Goal: Task Accomplishment & Management: Complete application form

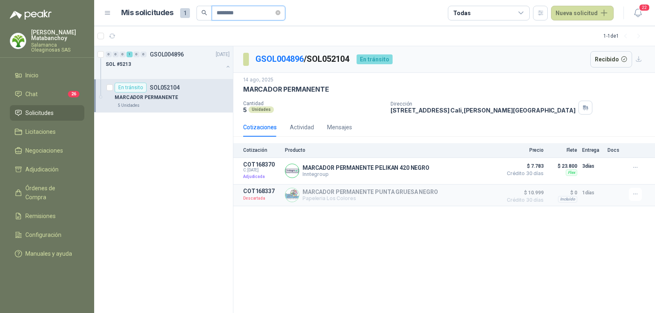
drag, startPoint x: 257, startPoint y: 17, endPoint x: 195, endPoint y: 20, distance: 61.9
click at [196, 21] on header "Mis solicitudes 1 ******** Todas Nueva solicitud 22" at bounding box center [374, 13] width 561 height 26
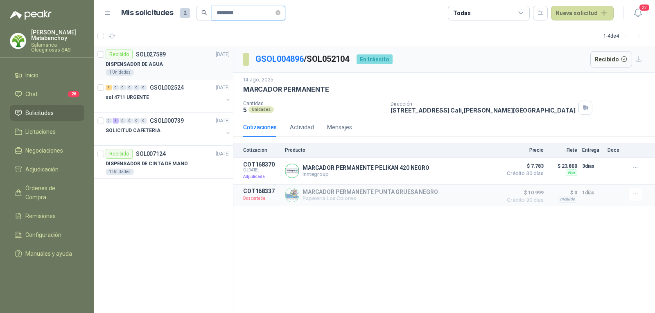
type input "********"
click at [171, 72] on div "1 Unidades" at bounding box center [168, 72] width 124 height 7
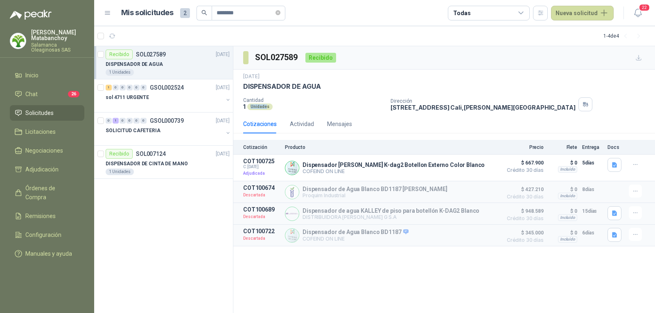
drag, startPoint x: 245, startPoint y: 112, endPoint x: 265, endPoint y: 108, distance: 20.1
click at [265, 108] on div "19 nov, 2024 DISPENSADOR DE AGUA Cantidad 1 Unidades Dirección CALLE 4 No.27 -7…" at bounding box center [444, 92] width 422 height 45
click at [265, 108] on div "Unidades" at bounding box center [259, 107] width 25 height 7
click at [170, 74] on div "1 Unidades" at bounding box center [168, 72] width 124 height 7
click at [161, 101] on div "sol 4711 URGENTE" at bounding box center [164, 98] width 117 height 10
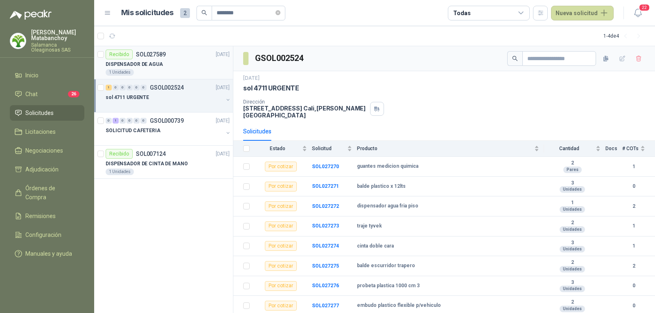
click at [185, 61] on div "DISPENSADOR DE AGUA" at bounding box center [168, 64] width 124 height 10
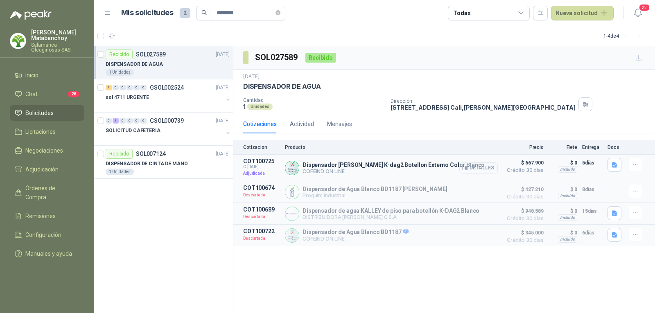
click at [483, 169] on button "Detalles" at bounding box center [478, 167] width 38 height 11
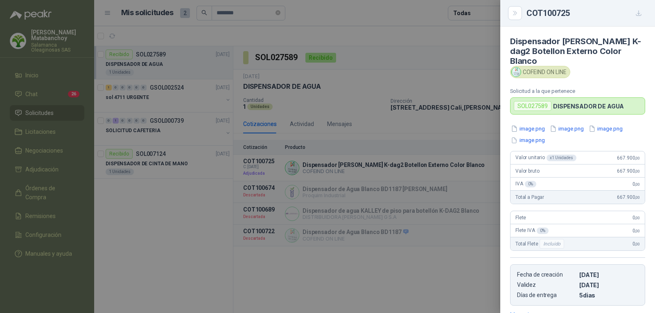
click at [366, 153] on div at bounding box center [327, 156] width 655 height 313
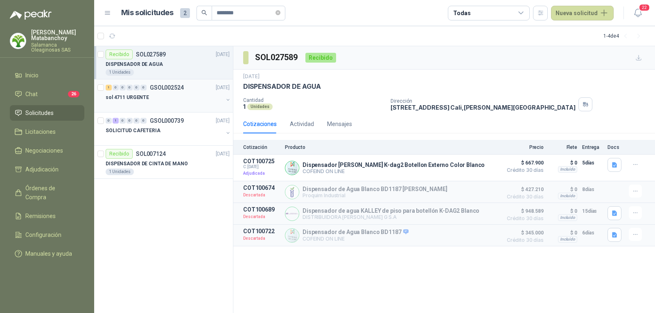
click at [174, 108] on div at bounding box center [164, 105] width 117 height 7
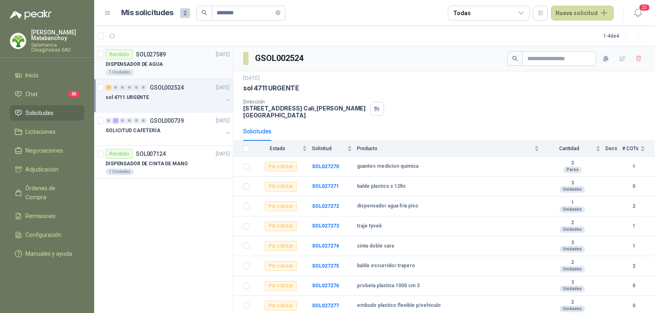
click at [147, 66] on p "DISPENSADOR DE AGUA" at bounding box center [134, 65] width 57 height 8
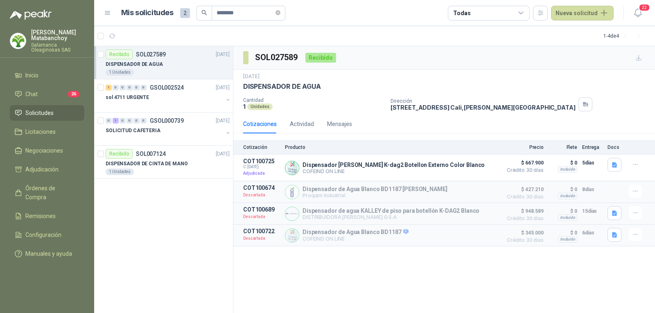
drag, startPoint x: 274, startPoint y: 84, endPoint x: 351, endPoint y: 79, distance: 76.7
click at [351, 79] on div "19 nov, 2024 DISPENSADOR DE AGUA" at bounding box center [444, 82] width 402 height 18
click at [304, 90] on p "DISPENSADOR DE AGUA" at bounding box center [282, 86] width 78 height 9
click at [279, 12] on span "********" at bounding box center [249, 13] width 74 height 15
click at [45, 43] on p "Salamanca Oleaginosas SAS" at bounding box center [57, 48] width 53 height 10
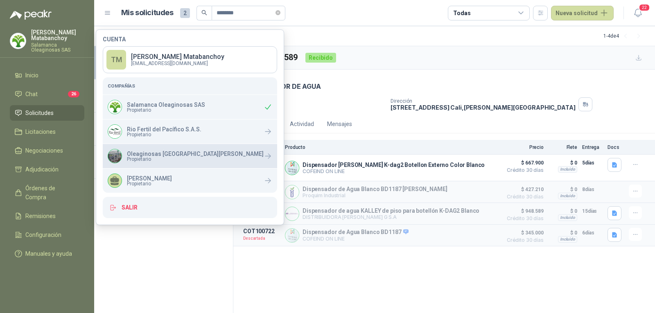
click at [147, 156] on p "Oleaginosas [GEOGRAPHIC_DATA][PERSON_NAME]" at bounding box center [195, 154] width 137 height 6
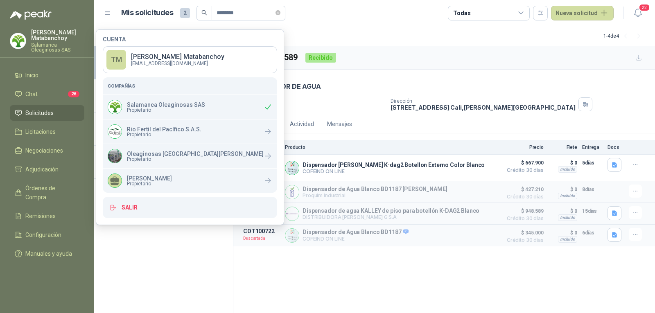
drag, startPoint x: 48, startPoint y: 101, endPoint x: 47, endPoint y: 105, distance: 4.3
click at [47, 102] on ul "Inicio Chat 26 Solicitudes Licitaciones Negociaciones Adjudicación Órdenes de C…" at bounding box center [47, 166] width 94 height 197
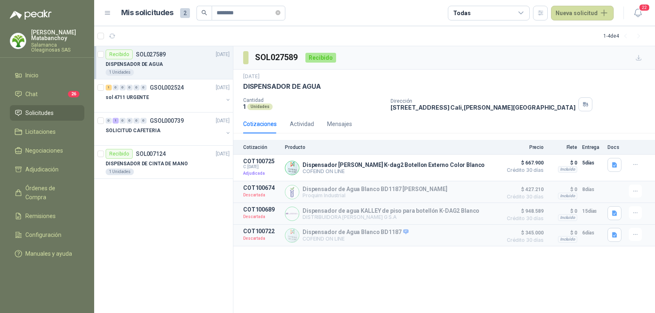
click at [48, 109] on span "Solicitudes" at bounding box center [39, 112] width 28 height 9
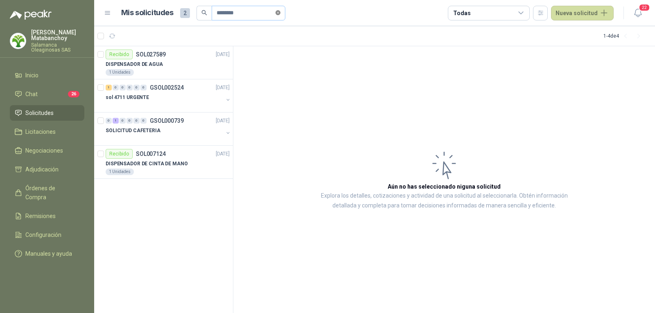
click at [280, 16] on span at bounding box center [277, 13] width 5 height 8
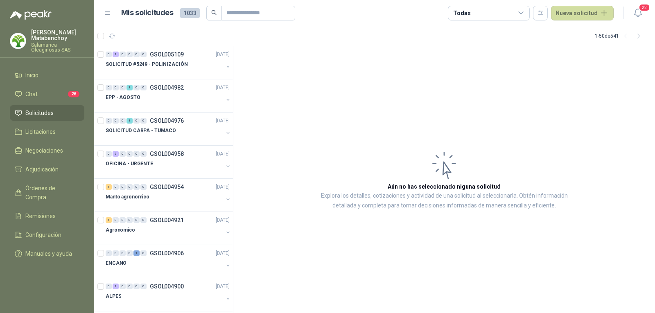
drag, startPoint x: 60, startPoint y: 33, endPoint x: 63, endPoint y: 41, distance: 8.2
click at [59, 33] on p "Tatiana Matabanchoy" at bounding box center [57, 34] width 53 height 11
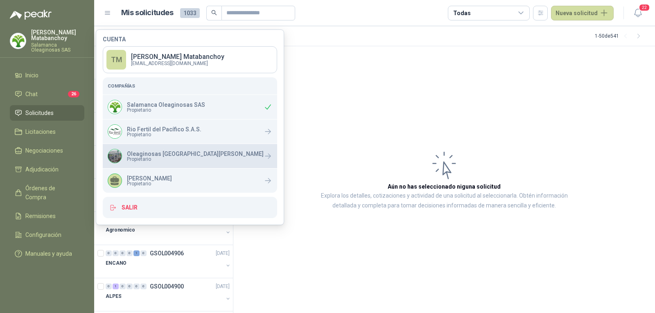
click at [124, 153] on div "Oleaginosas San Fernando Propietario" at bounding box center [186, 156] width 156 height 14
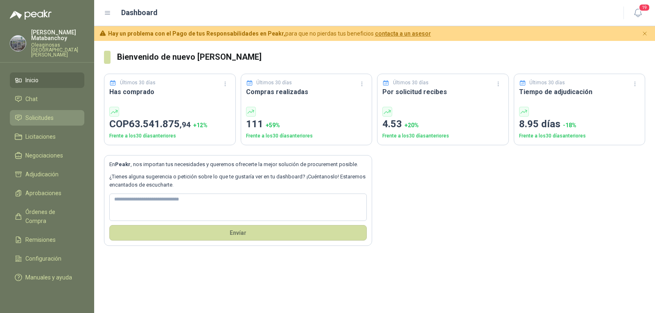
click at [42, 113] on span "Solicitudes" at bounding box center [39, 117] width 28 height 9
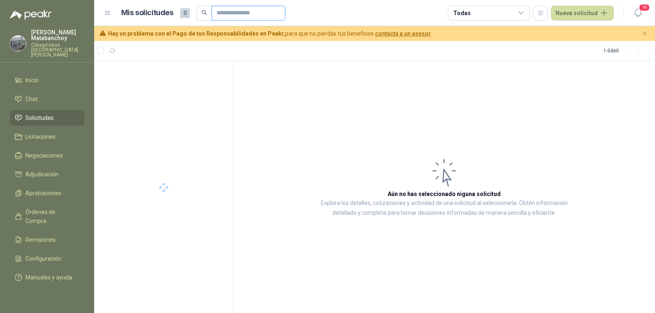
click at [232, 12] on input "text" at bounding box center [245, 13] width 57 height 14
type input "*****"
click at [181, 89] on div at bounding box center [164, 87] width 117 height 7
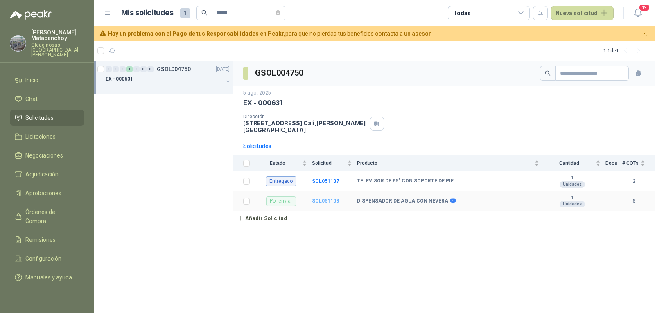
click at [324, 198] on b "SOL051108" at bounding box center [325, 201] width 27 height 6
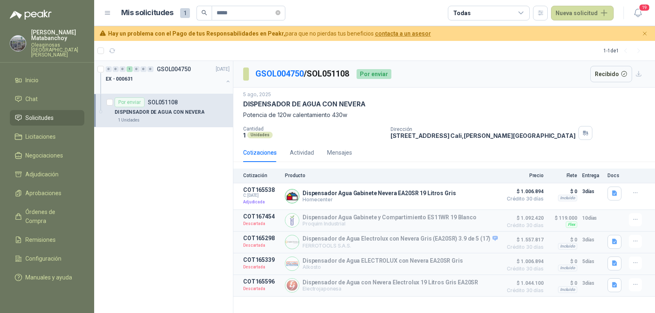
click at [179, 85] on div at bounding box center [164, 87] width 117 height 7
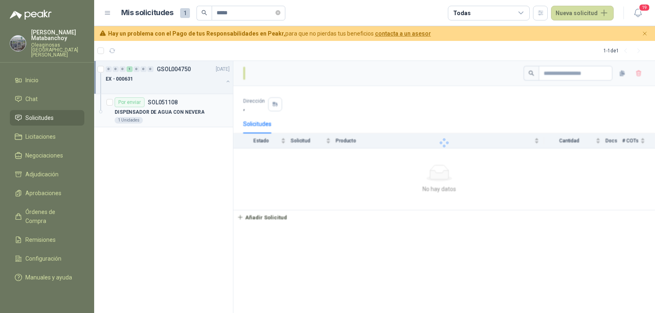
click at [176, 111] on p "DISPENSADOR DE AGUA CON NEVERA" at bounding box center [160, 112] width 90 height 8
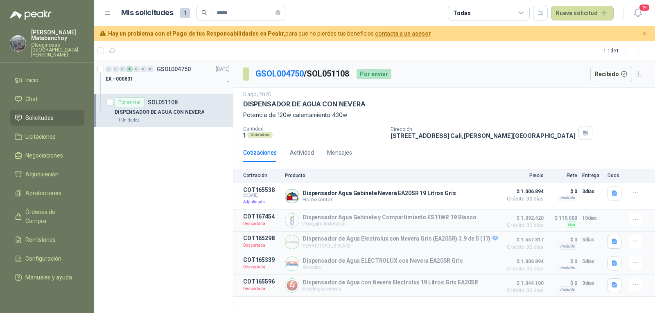
click at [167, 73] on div "0 0 0 1 0 0 0 GSOL004750 [DATE]" at bounding box center [169, 69] width 126 height 10
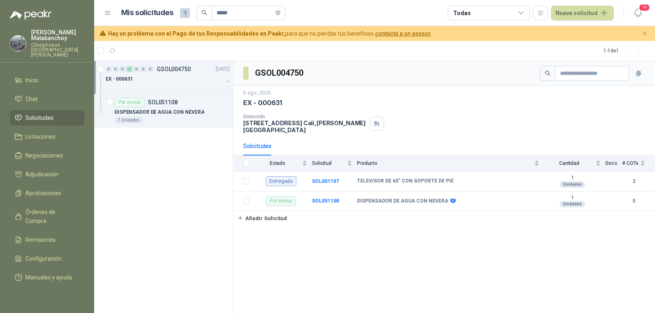
click at [191, 81] on div "EX - 000631" at bounding box center [164, 79] width 117 height 10
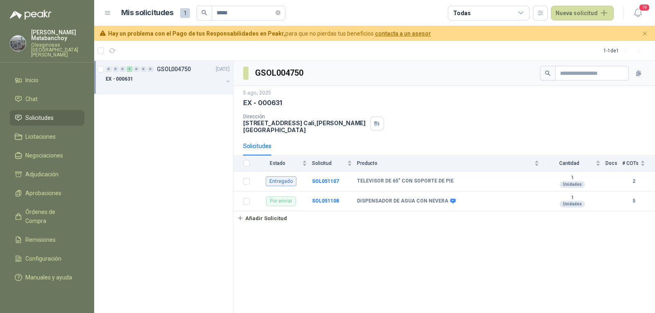
click at [190, 79] on div "EX - 000631" at bounding box center [164, 79] width 117 height 10
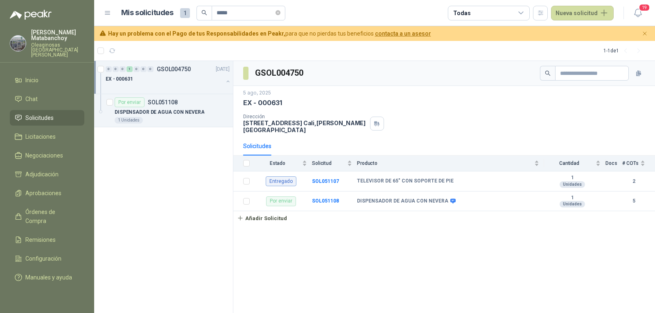
click at [162, 77] on div "EX - 000631" at bounding box center [164, 79] width 117 height 10
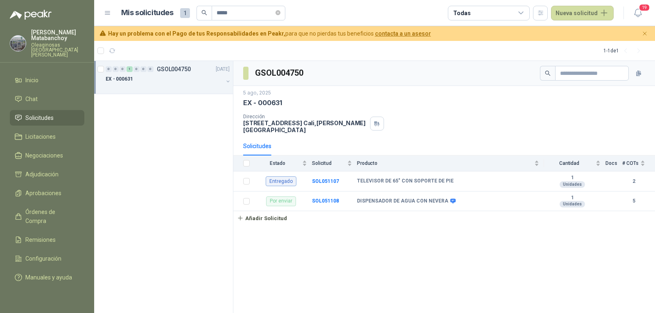
click at [58, 115] on li "Solicitudes" at bounding box center [47, 117] width 65 height 9
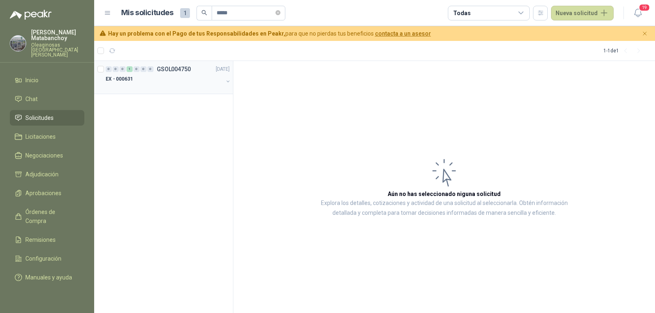
click at [160, 79] on div "EX - 000631" at bounding box center [164, 79] width 117 height 10
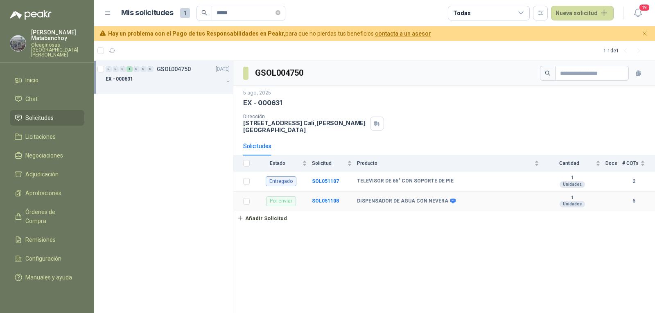
click at [328, 201] on td "SOL051108" at bounding box center [334, 202] width 45 height 20
click at [329, 198] on b "SOL051108" at bounding box center [325, 201] width 27 height 6
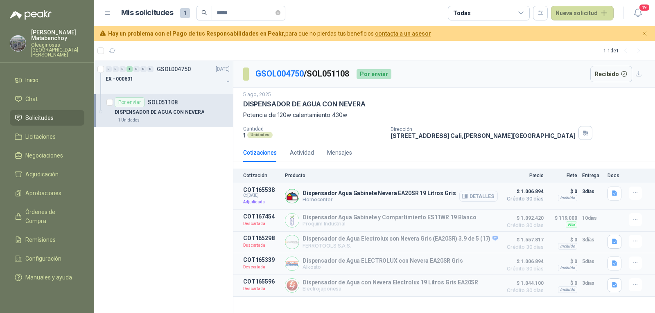
click at [481, 198] on button "Detalles" at bounding box center [478, 196] width 38 height 11
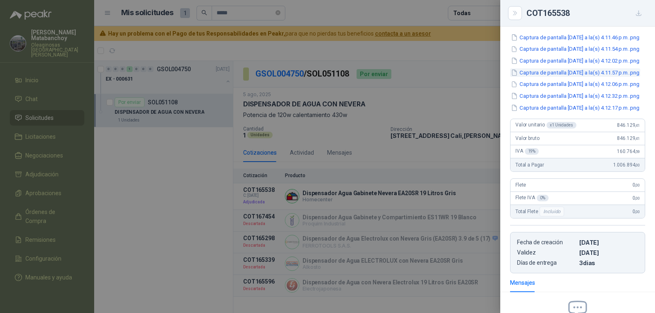
scroll to position [82, 0]
click at [466, 180] on div at bounding box center [327, 156] width 655 height 313
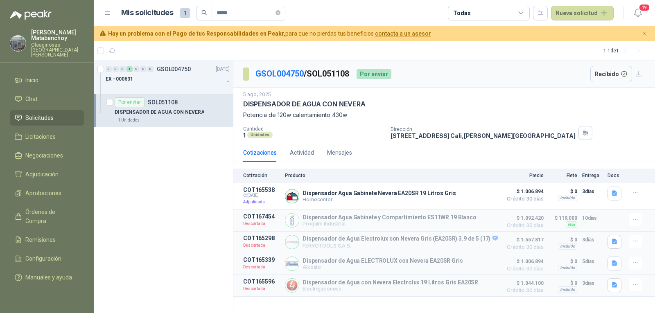
click at [244, 132] on p "1" at bounding box center [244, 135] width 2 height 7
drag, startPoint x: 242, startPoint y: 133, endPoint x: 250, endPoint y: 133, distance: 7.8
click at [250, 133] on div "[DATE] DISPENSADOR DE AGUA CON NEVERA Potencia de 120w calentamiento 430w Canti…" at bounding box center [444, 116] width 422 height 56
click at [242, 135] on div "[DATE] DISPENSADOR DE AGUA CON NEVERA Potencia de 120w calentamiento 430w Canti…" at bounding box center [444, 116] width 422 height 56
click at [286, 106] on p "DISPENSADOR DE AGUA CON NEVERA" at bounding box center [304, 104] width 122 height 9
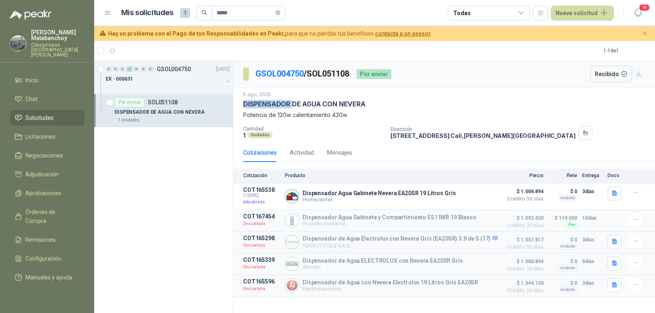
click at [286, 106] on p "DISPENSADOR DE AGUA CON NEVERA" at bounding box center [304, 104] width 122 height 9
copy p "DISPENSADOR DE AGUA CON NEVERA"
click at [347, 133] on div "1 Unidades" at bounding box center [313, 135] width 141 height 7
click at [229, 83] on button "button" at bounding box center [228, 81] width 7 height 7
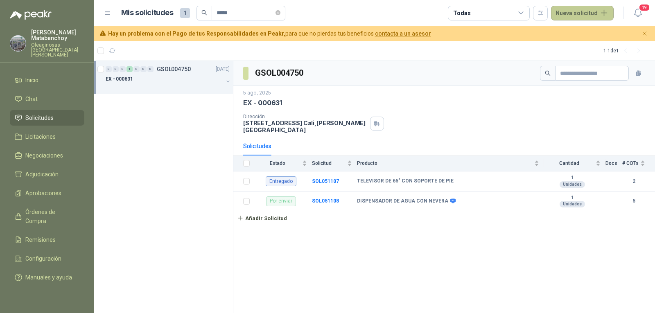
click at [569, 11] on button "Nueva solicitud" at bounding box center [582, 13] width 63 height 15
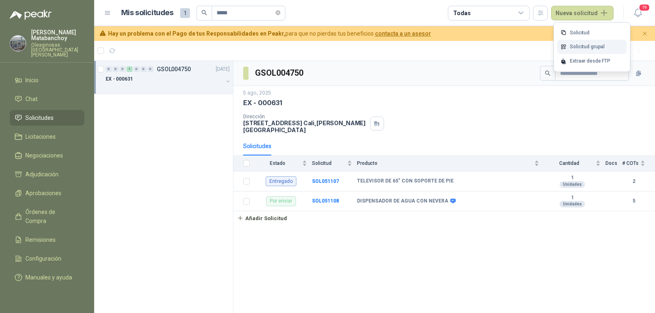
click at [578, 45] on link "Solicitud grupal" at bounding box center [592, 47] width 70 height 14
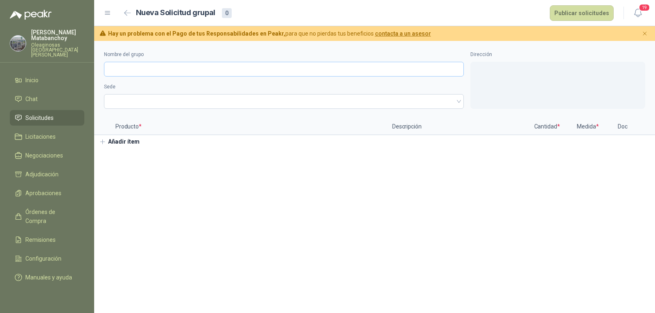
click at [243, 71] on input "Nombre del grupo" at bounding box center [284, 69] width 360 height 15
click at [126, 96] on span at bounding box center [284, 101] width 350 height 12
type input "********"
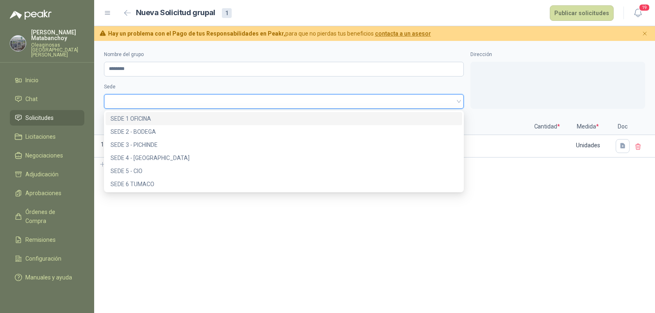
click at [134, 119] on div "SEDE 1 OFICINA" at bounding box center [284, 118] width 347 height 9
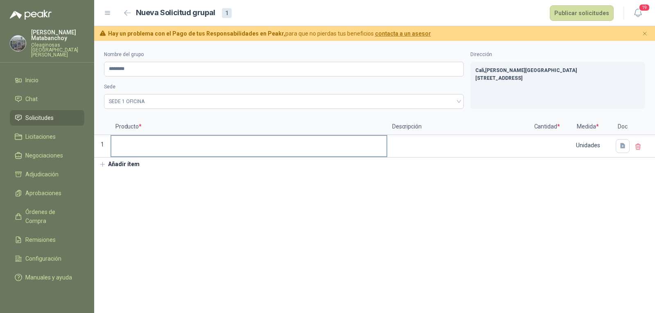
click at [157, 153] on label at bounding box center [248, 146] width 275 height 20
click at [157, 152] on input at bounding box center [248, 144] width 275 height 16
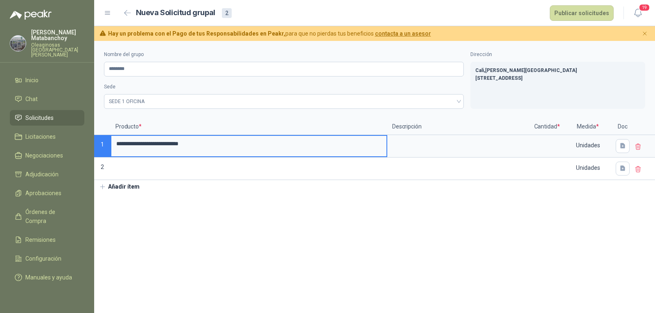
drag, startPoint x: 644, startPoint y: 170, endPoint x: 636, endPoint y: 170, distance: 8.6
click at [641, 170] on div at bounding box center [644, 169] width 22 height 23
click at [636, 170] on icon at bounding box center [637, 169] width 7 height 7
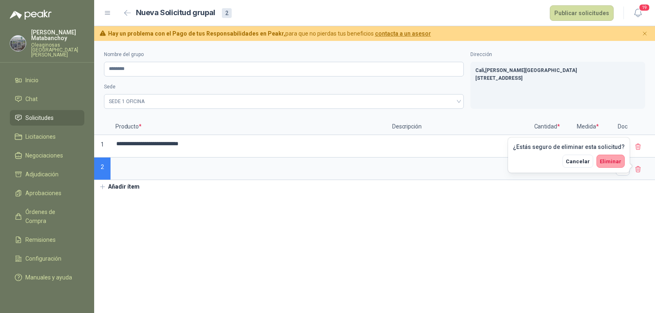
click at [601, 158] on button "Eliminar" at bounding box center [610, 161] width 28 height 13
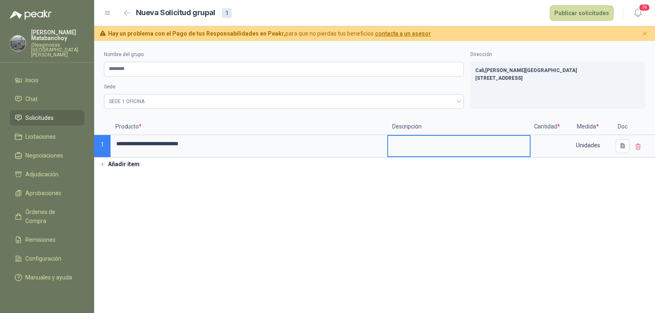
click at [494, 147] on textarea at bounding box center [459, 145] width 142 height 19
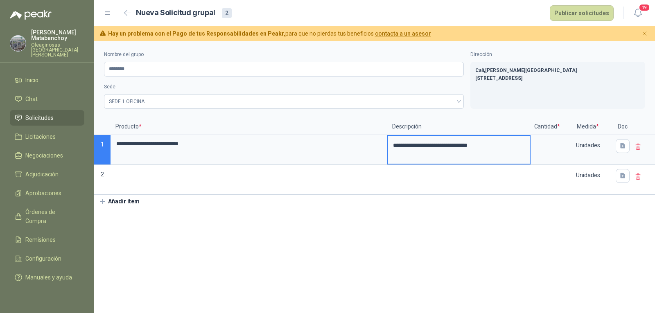
type textarea "**********"
click at [420, 160] on textarea "**********" at bounding box center [459, 150] width 142 height 28
type textarea "**********"
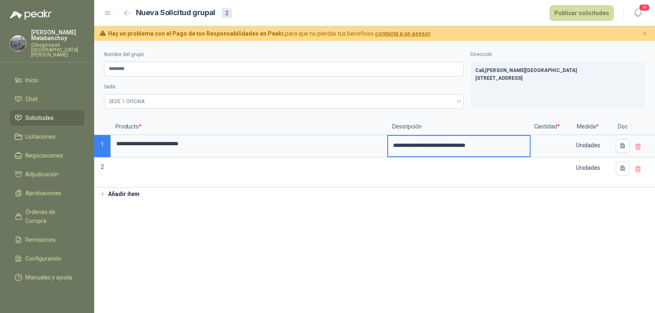
type textarea "**********"
click at [429, 224] on section "**********" at bounding box center [374, 177] width 561 height 272
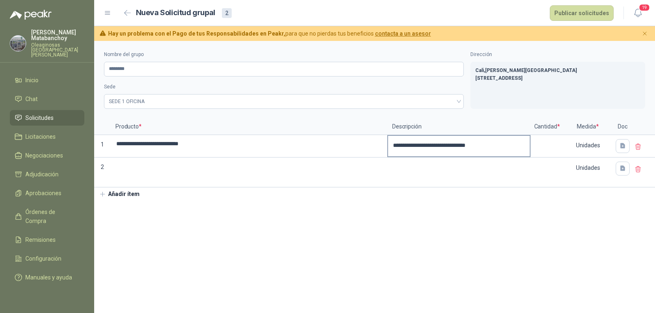
click at [428, 153] on textarea "**********" at bounding box center [459, 145] width 142 height 19
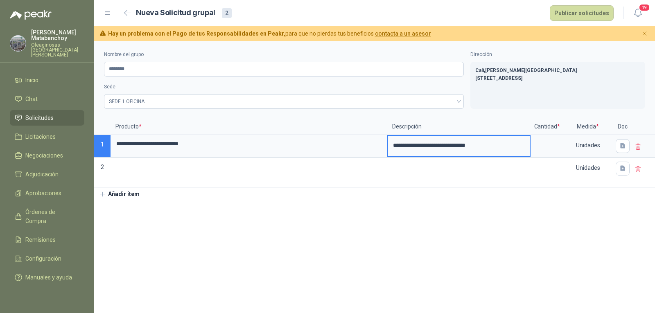
click at [501, 145] on textarea "**********" at bounding box center [459, 145] width 142 height 19
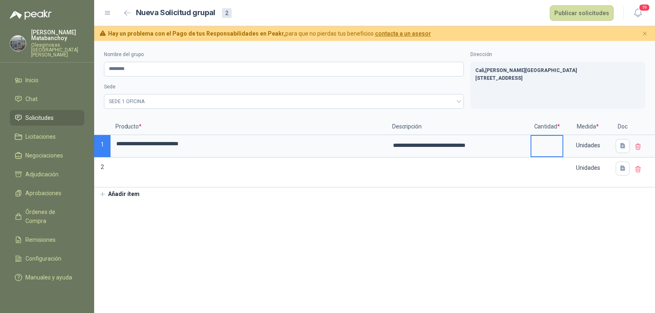
click at [555, 151] on input at bounding box center [546, 144] width 31 height 16
type input "*"
click at [516, 276] on section "**********" at bounding box center [374, 177] width 561 height 272
click at [641, 172] on icon at bounding box center [637, 169] width 7 height 7
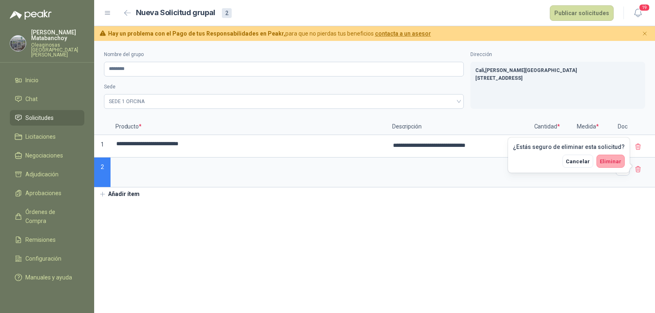
click at [606, 157] on button "Eliminar" at bounding box center [610, 161] width 28 height 13
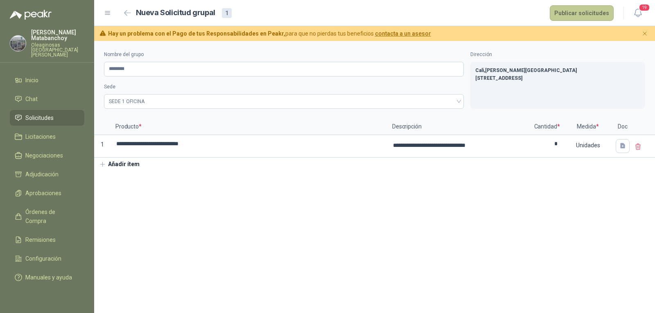
click at [583, 16] on button "Publicar solicitudes" at bounding box center [582, 13] width 64 height 16
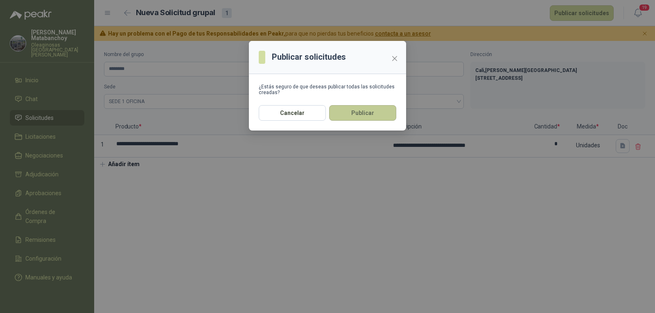
click at [361, 117] on button "Publicar" at bounding box center [362, 113] width 67 height 16
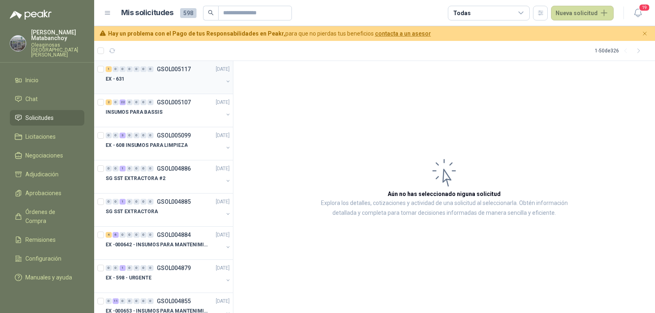
click at [132, 85] on div at bounding box center [164, 87] width 117 height 7
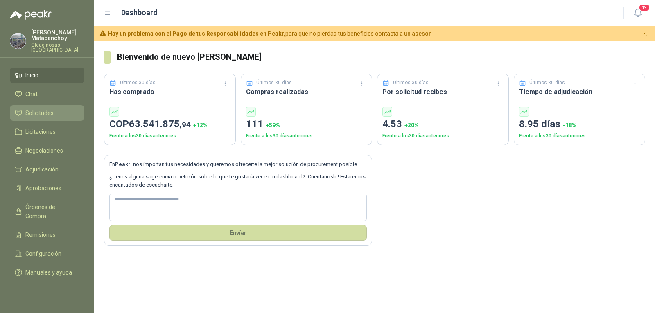
click at [43, 116] on span "Solicitudes" at bounding box center [39, 112] width 28 height 9
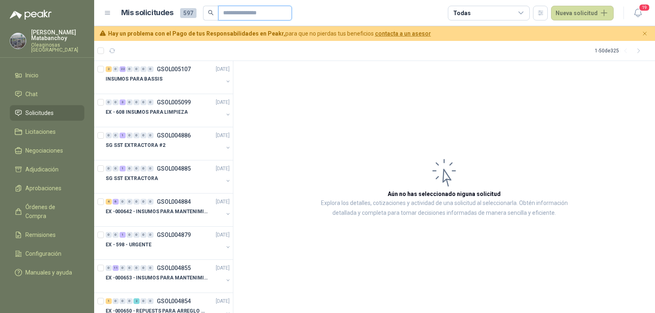
click at [223, 15] on input "text" at bounding box center [251, 13] width 57 height 14
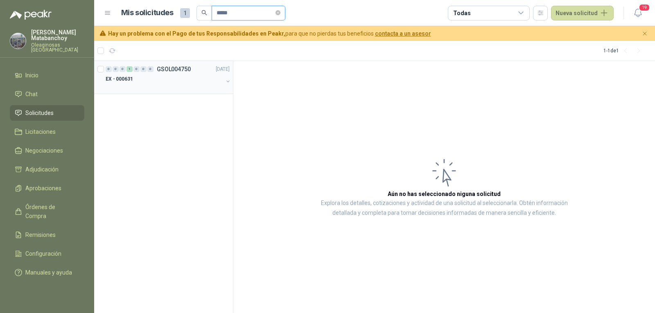
type input "*****"
click at [164, 79] on div "EX - 000631" at bounding box center [164, 79] width 117 height 10
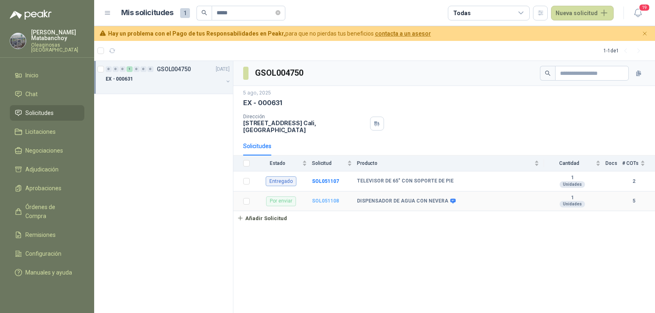
click at [326, 198] on b "SOL051108" at bounding box center [325, 201] width 27 height 6
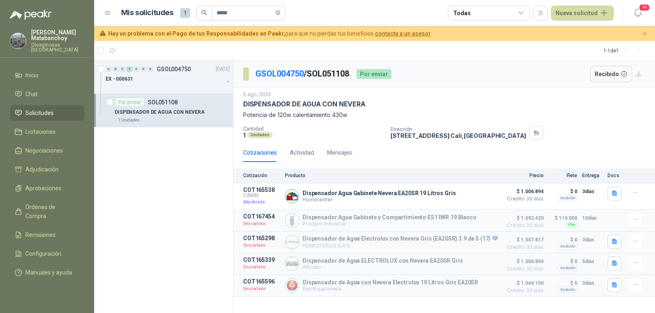
click at [250, 113] on p "Potencia de 120w calentamiento 430w" at bounding box center [444, 115] width 402 height 9
copy p "Potencia de 120w calentamiento 430w"
click at [331, 126] on p "Cantidad" at bounding box center [313, 129] width 141 height 6
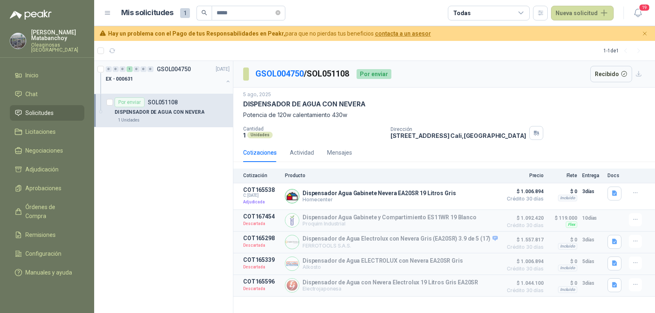
click at [186, 83] on div "EX - 000631" at bounding box center [164, 79] width 117 height 10
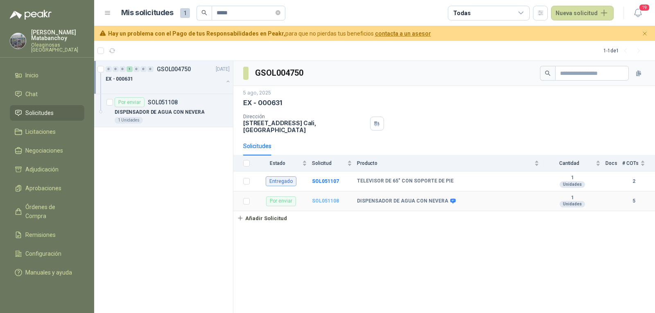
click at [332, 198] on b "SOL051108" at bounding box center [325, 201] width 27 height 6
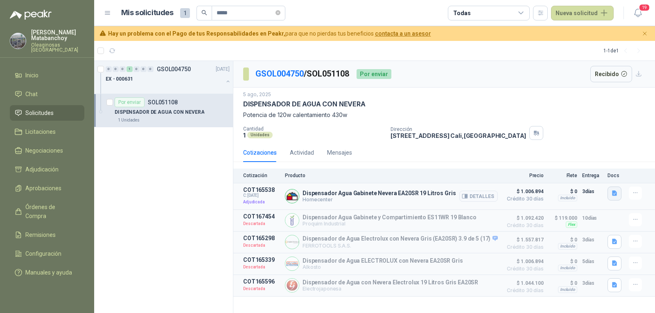
click at [620, 194] on button "button" at bounding box center [614, 194] width 14 height 14
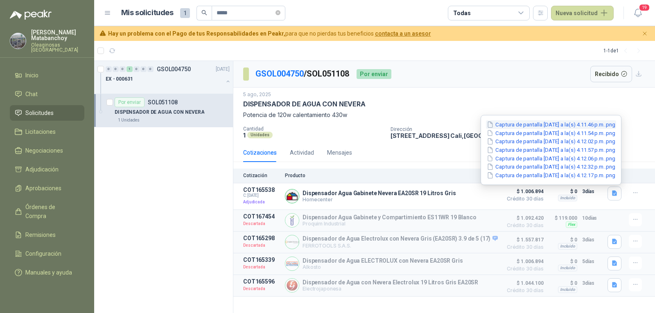
click at [525, 126] on button "Captura de pantalla [DATE] a la(s) 4.11.46 p.m..png" at bounding box center [551, 124] width 130 height 9
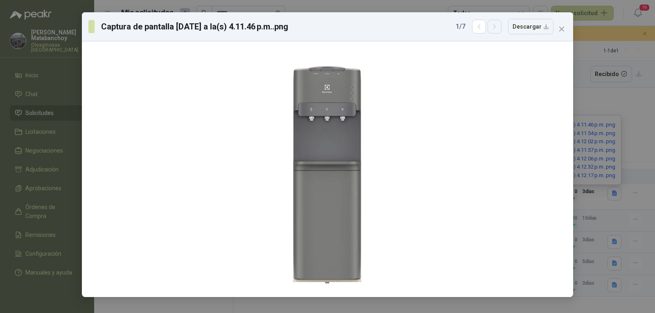
click at [495, 23] on icon "button" at bounding box center [494, 26] width 7 height 7
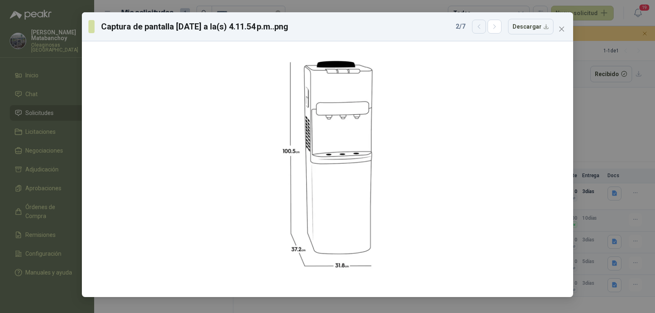
click at [481, 29] on icon "button" at bounding box center [479, 26] width 7 height 7
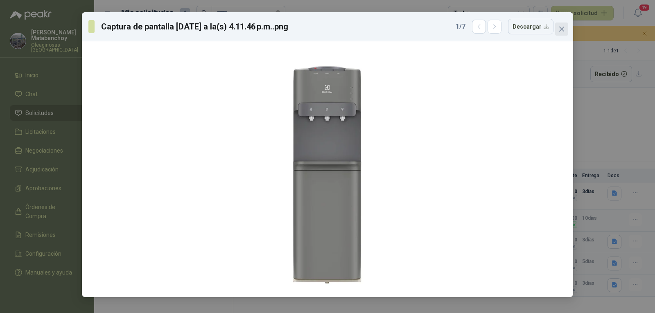
click at [560, 27] on icon "close" at bounding box center [561, 29] width 5 height 5
